Goal: Task Accomplishment & Management: Use online tool/utility

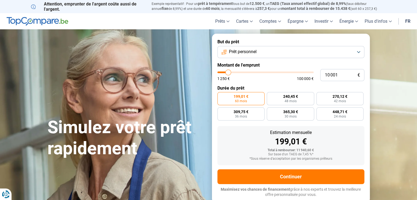
click at [358, 52] on button "Prêt personnel" at bounding box center [290, 52] width 147 height 12
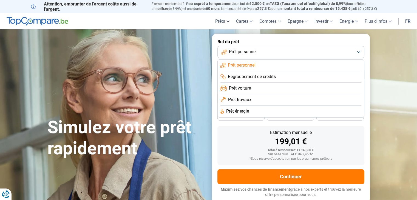
click at [251, 97] on span "Prêt travaux" at bounding box center [239, 100] width 23 height 6
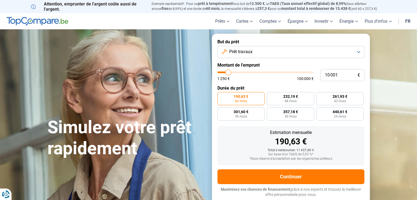
type input "61 000"
type input "61000"
click at [274, 73] on input "range" at bounding box center [265, 72] width 96 height 2
radio input "false"
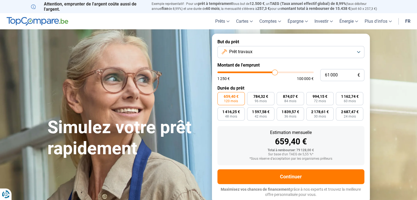
type input "53 000"
type input "53000"
click at [267, 73] on input "range" at bounding box center [265, 72] width 96 height 2
click at [264, 73] on input "range" at bounding box center [265, 72] width 96 height 2
type input "58 250"
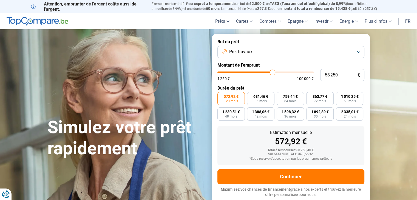
type input "58250"
click at [272, 71] on input "range" at bounding box center [265, 72] width 96 height 2
type input "64 250"
type input "64250"
click at [277, 73] on input "range" at bounding box center [265, 72] width 96 height 2
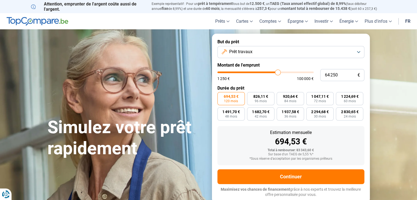
type input "59 500"
type input "59500"
click at [273, 73] on input "range" at bounding box center [265, 72] width 96 height 2
click at [265, 102] on span "96 mois" at bounding box center [260, 100] width 12 height 3
click at [250, 96] on input "765,04 € 96 mois" at bounding box center [249, 94] width 4 height 4
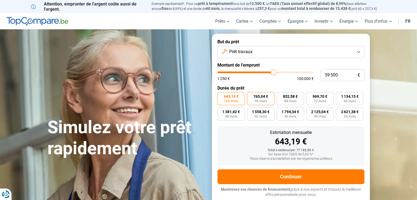
radio input "true"
